Goal: Find specific page/section: Find specific page/section

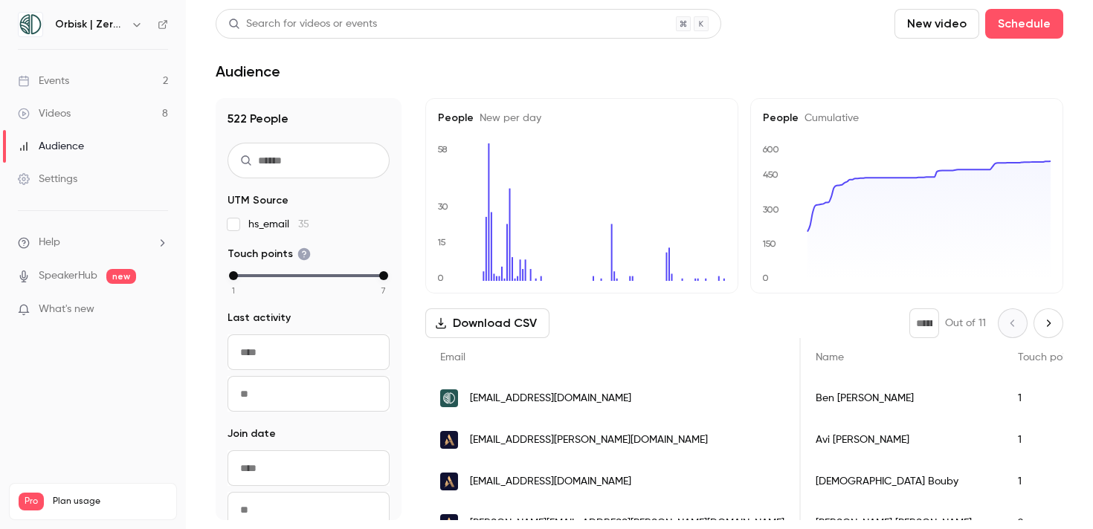
scroll to position [0, 119]
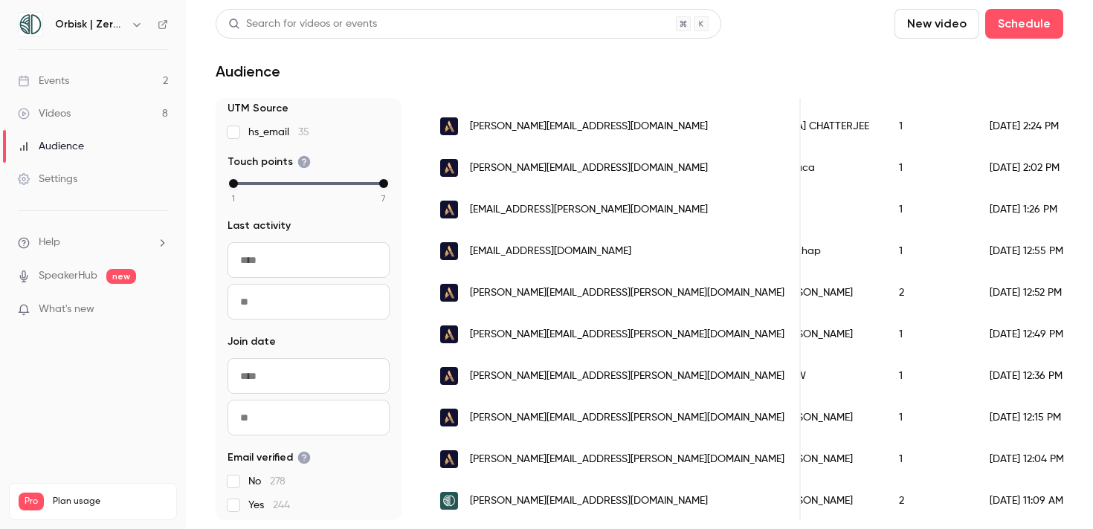
click at [135, 77] on link "Events 2" at bounding box center [93, 81] width 186 height 33
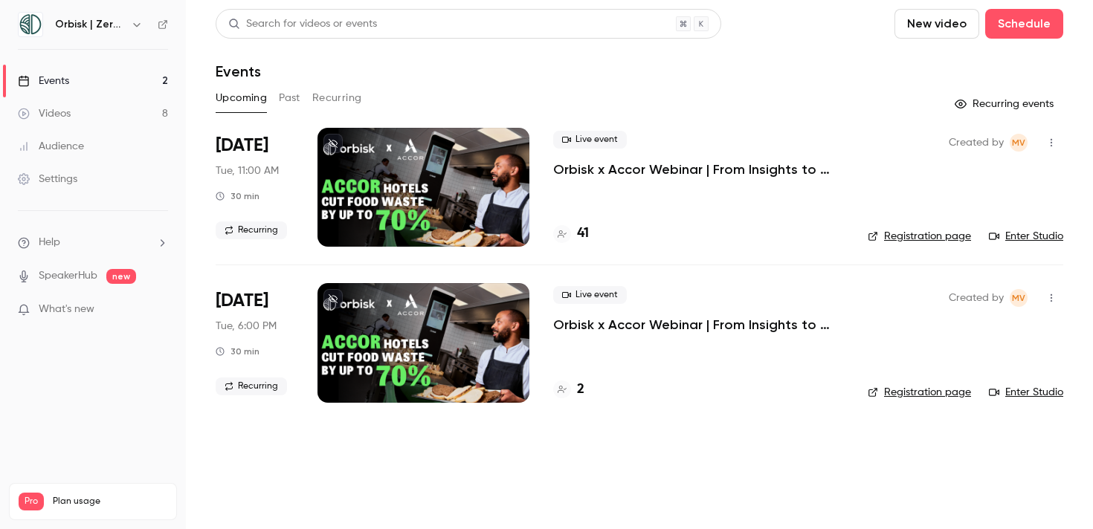
click at [587, 231] on h4 "41" at bounding box center [583, 234] width 12 height 20
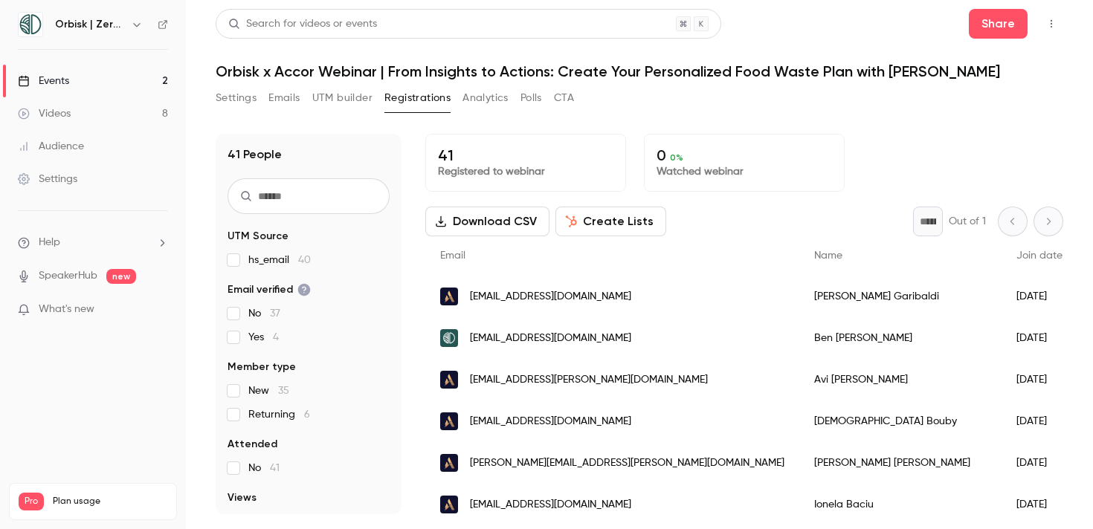
click at [228, 100] on button "Settings" at bounding box center [236, 98] width 41 height 24
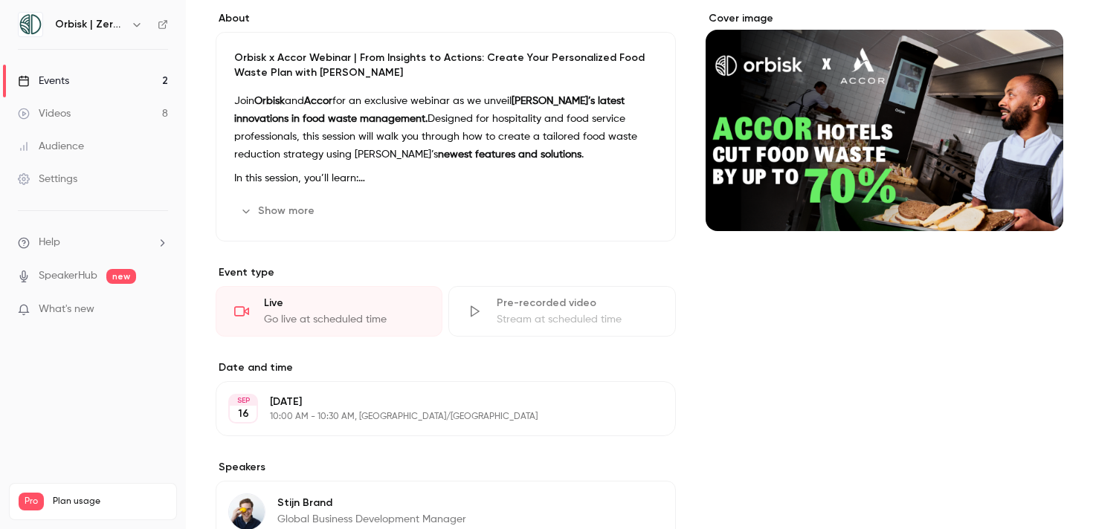
scroll to position [154, 0]
